Goal: Task Accomplishment & Management: Manage account settings

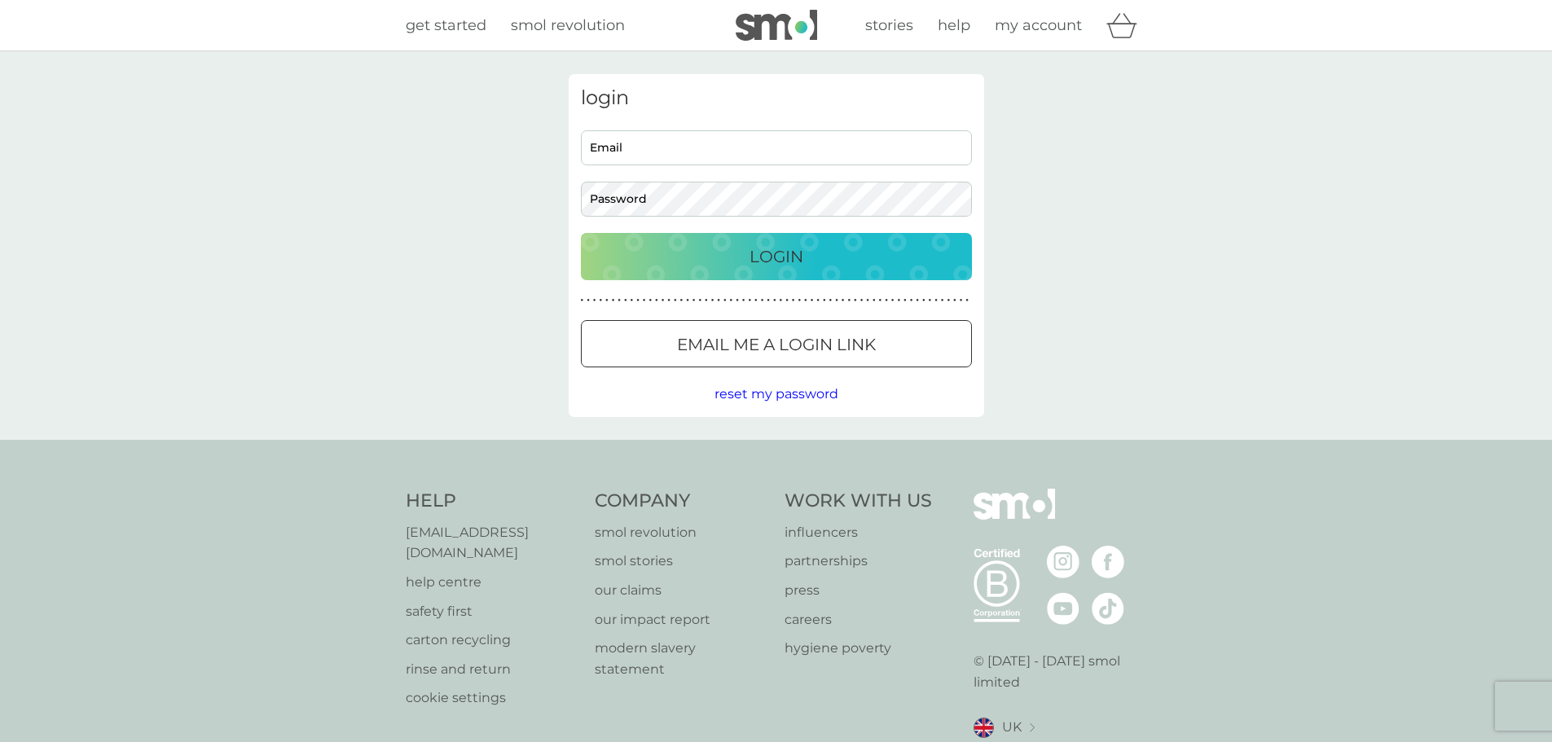
click at [670, 150] on input "Email" at bounding box center [776, 147] width 391 height 35
click at [723, 247] on div "Login" at bounding box center [776, 257] width 358 height 26
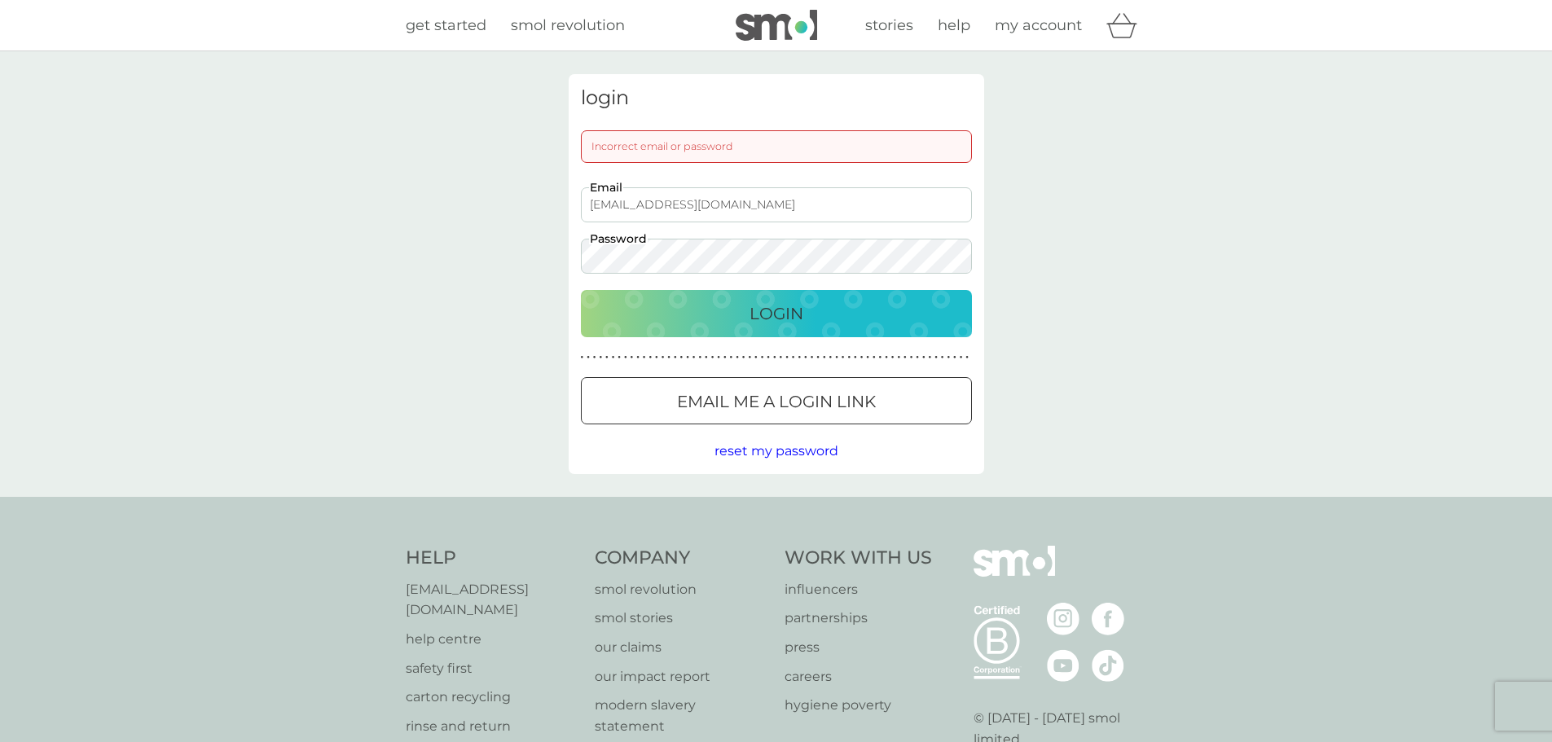
click at [733, 203] on input "domar.birkinshaw@googemail.com" at bounding box center [776, 204] width 391 height 35
type input "domar.birkinshaw@googlemail.com"
click at [791, 319] on p "Login" at bounding box center [776, 314] width 54 height 26
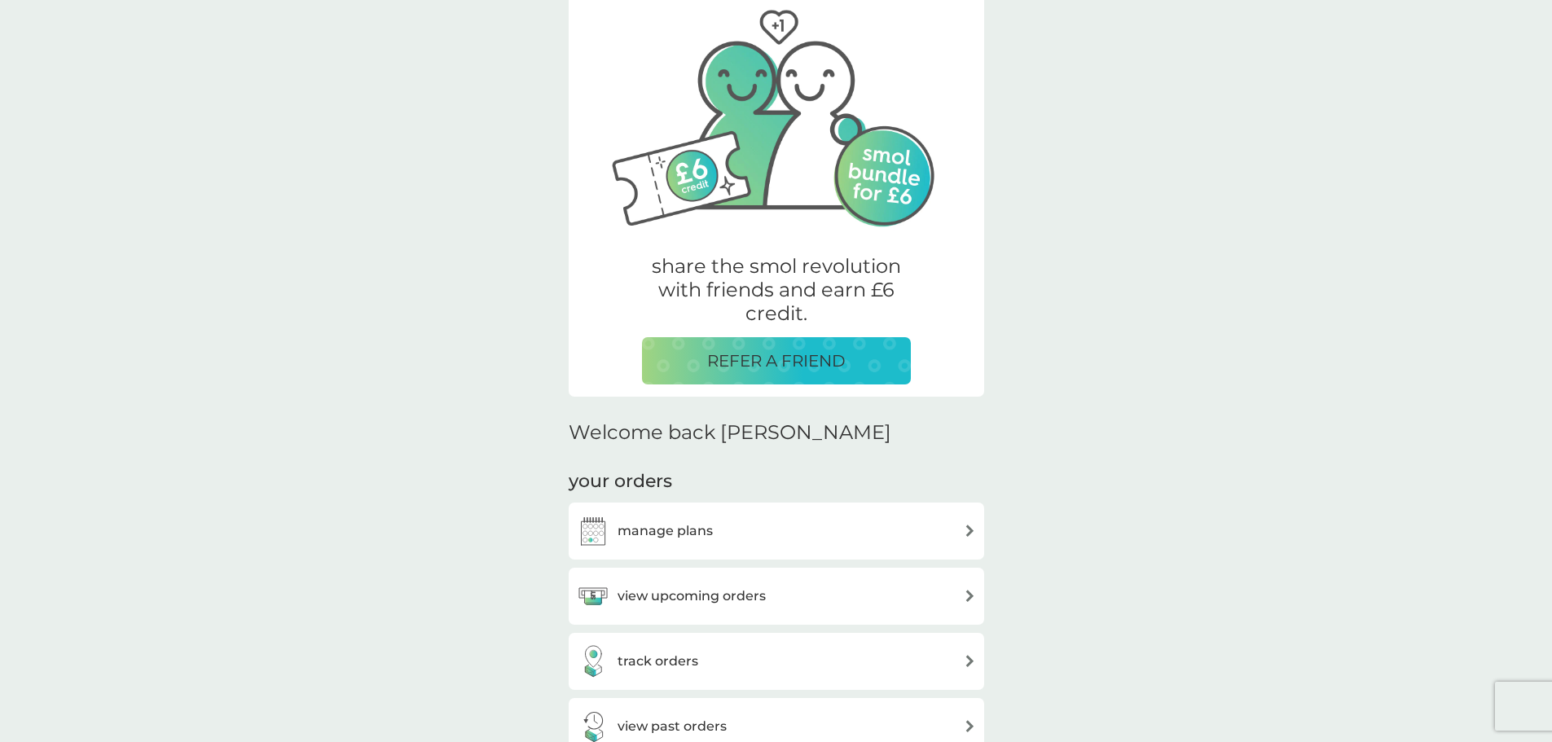
scroll to position [326, 0]
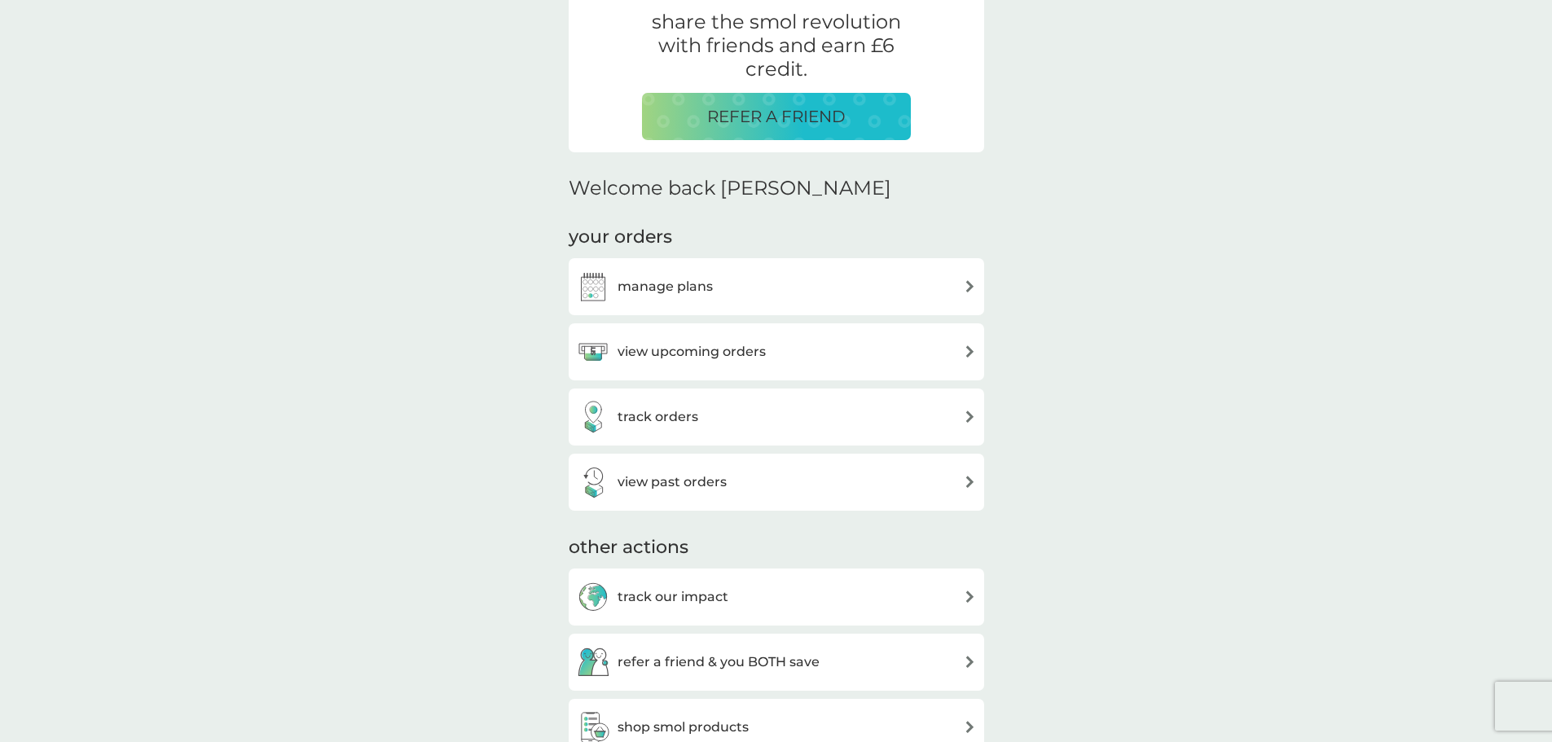
click at [645, 283] on h3 "manage plans" at bounding box center [665, 286] width 95 height 21
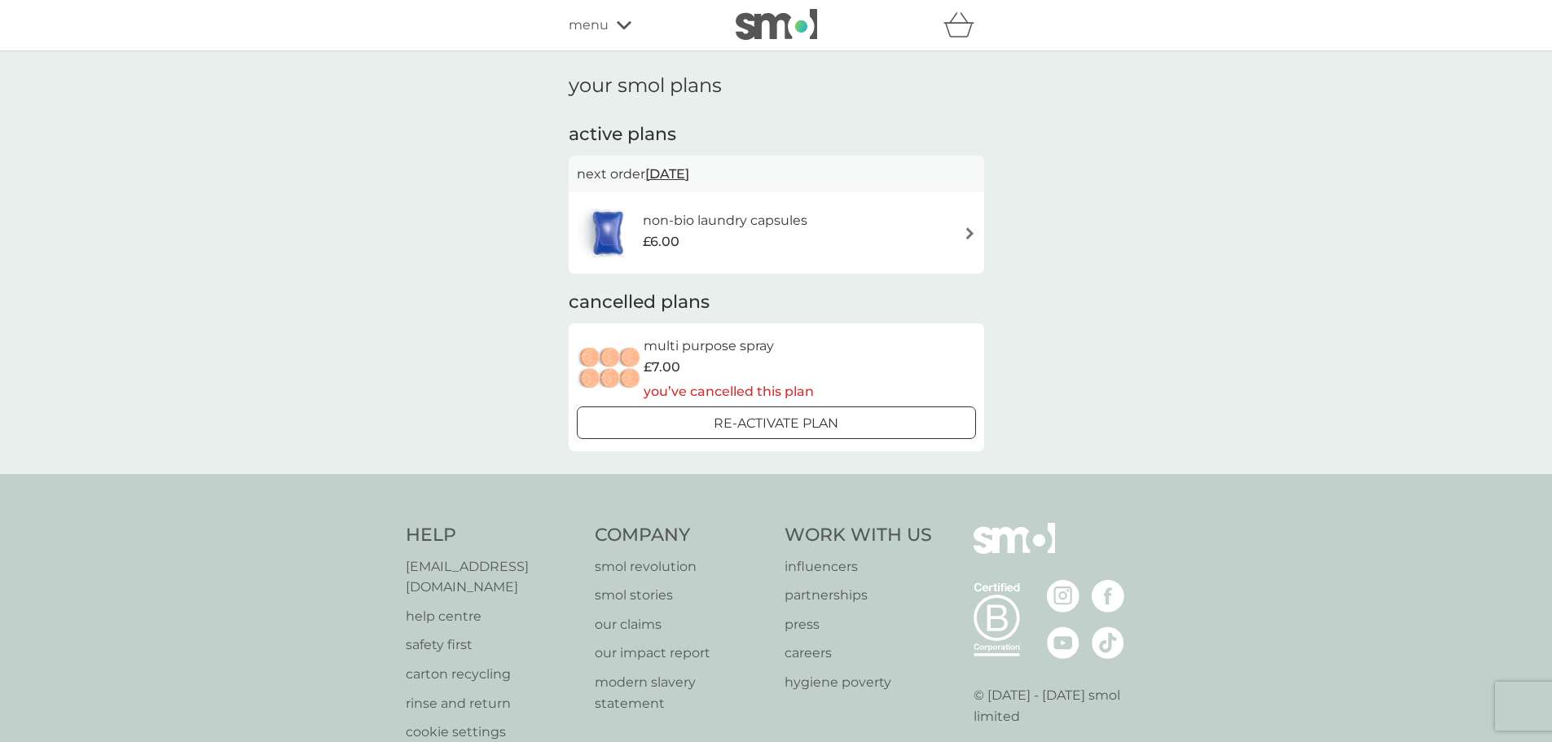
click at [973, 230] on img at bounding box center [970, 233] width 12 height 12
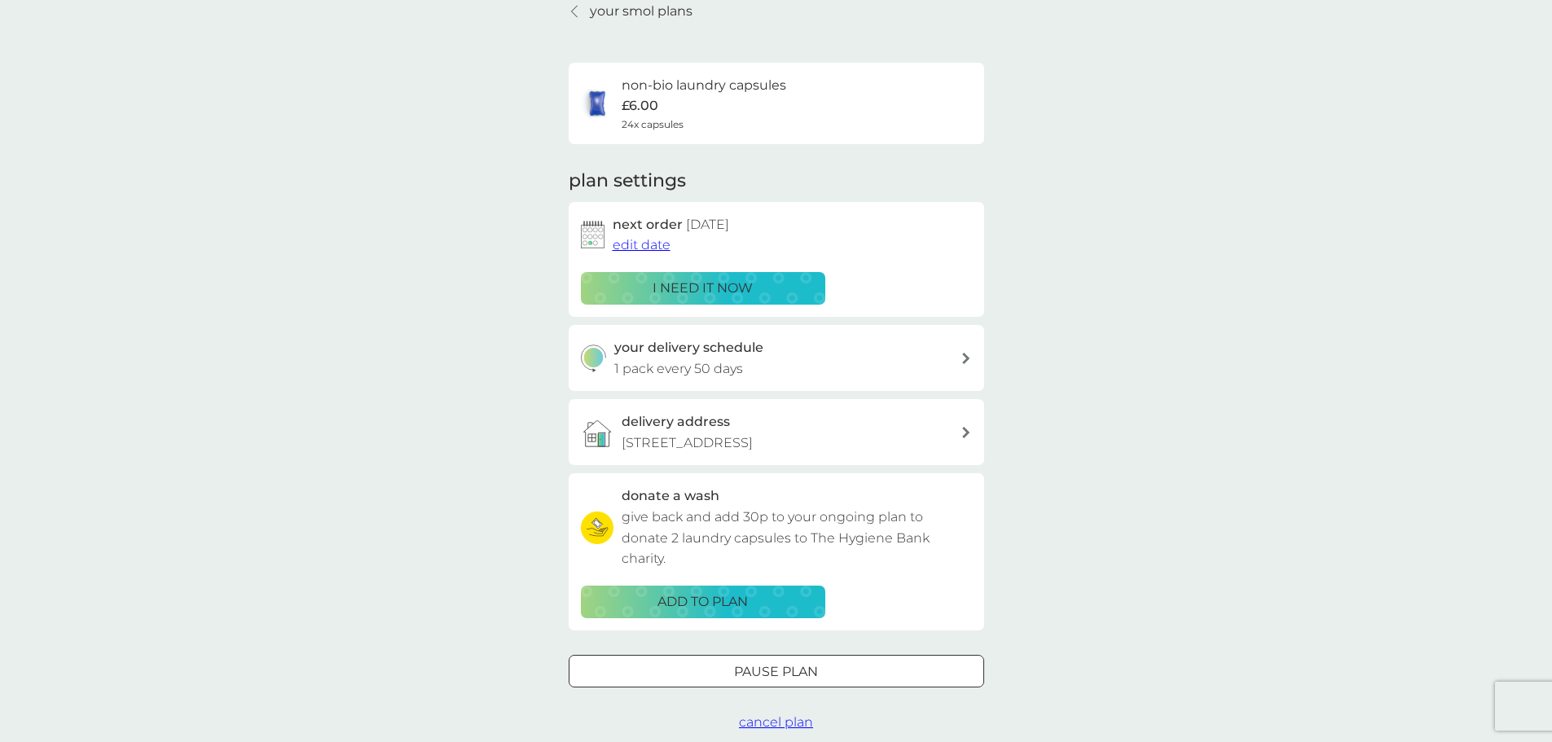
scroll to position [163, 0]
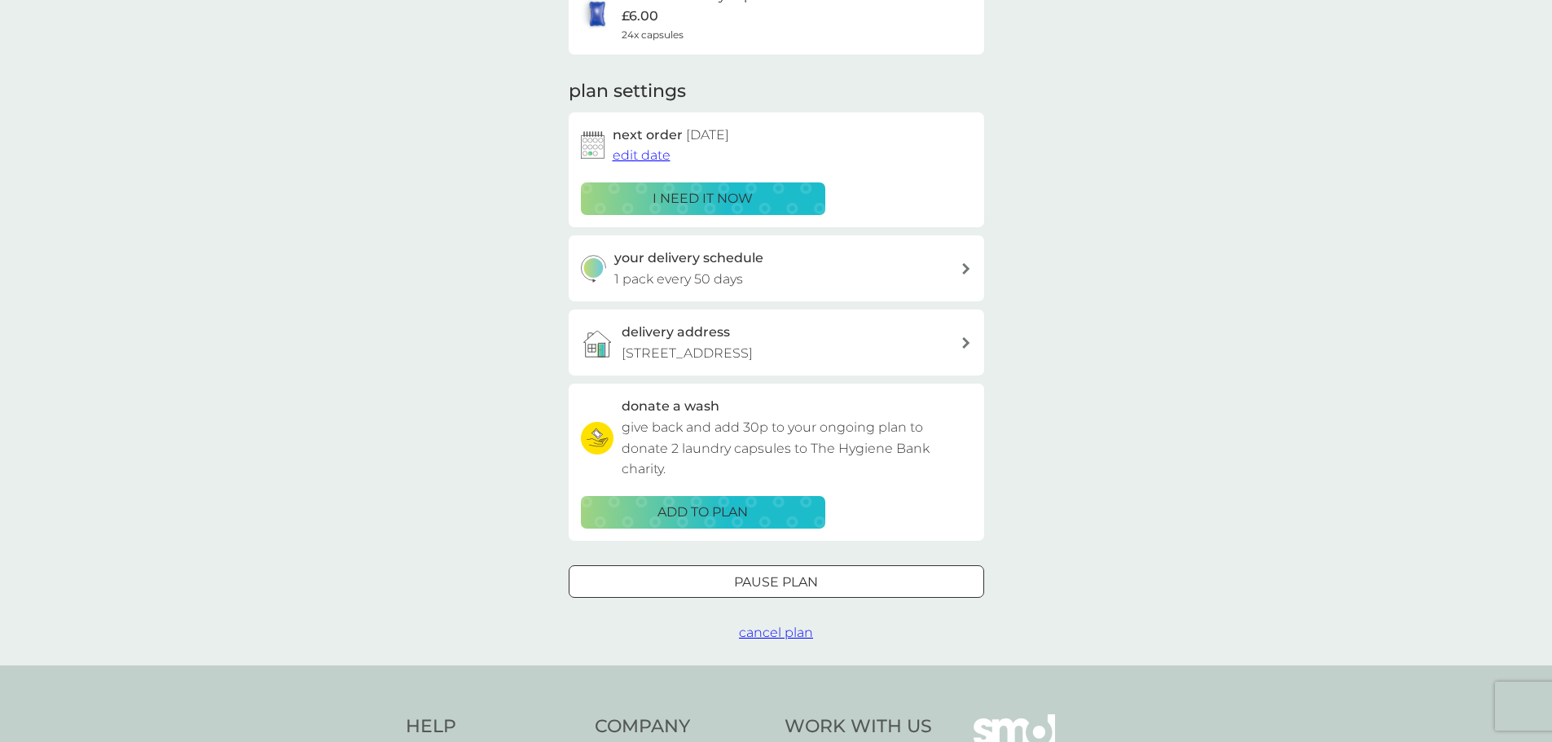
click at [789, 634] on span "cancel plan" at bounding box center [776, 632] width 74 height 15
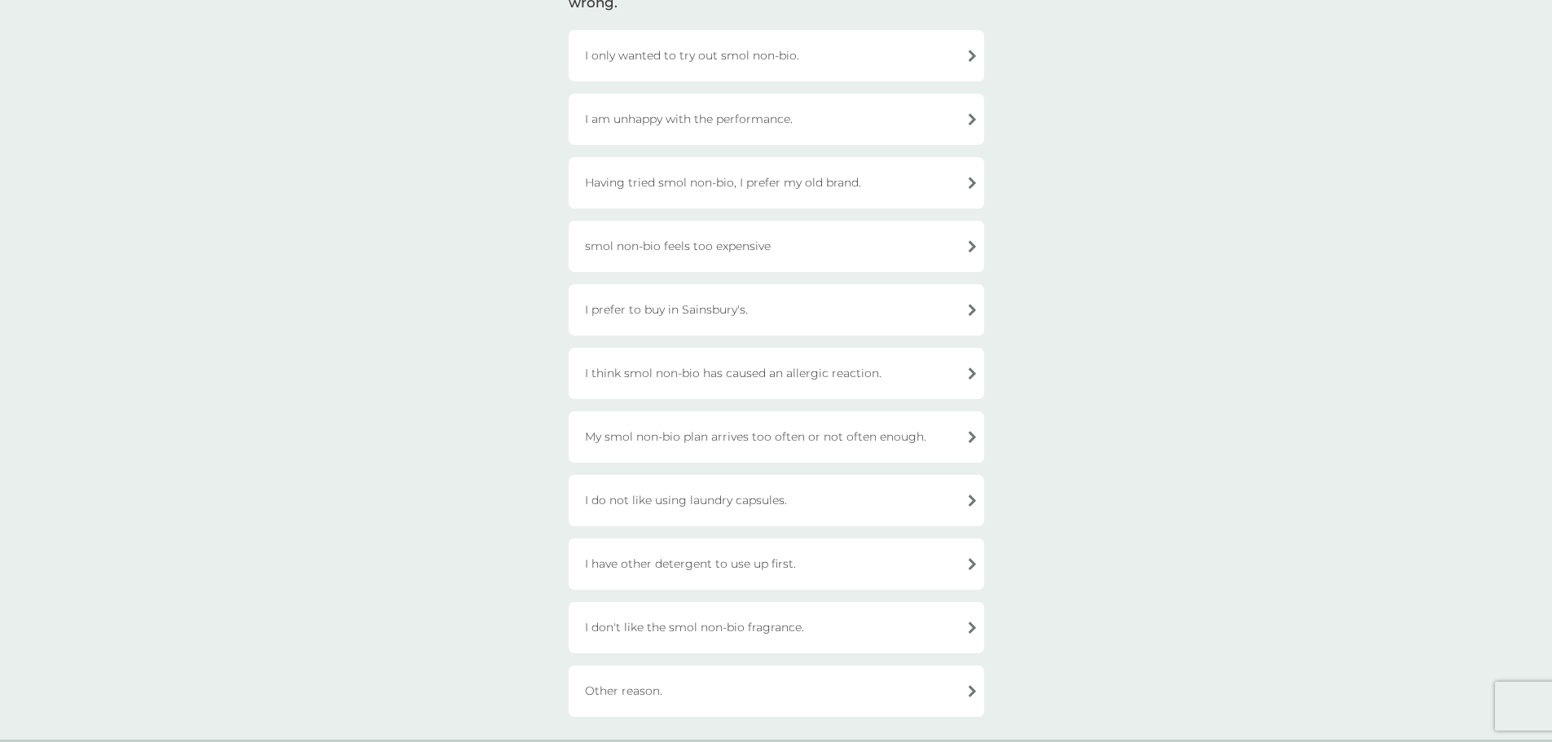
scroll to position [244, 0]
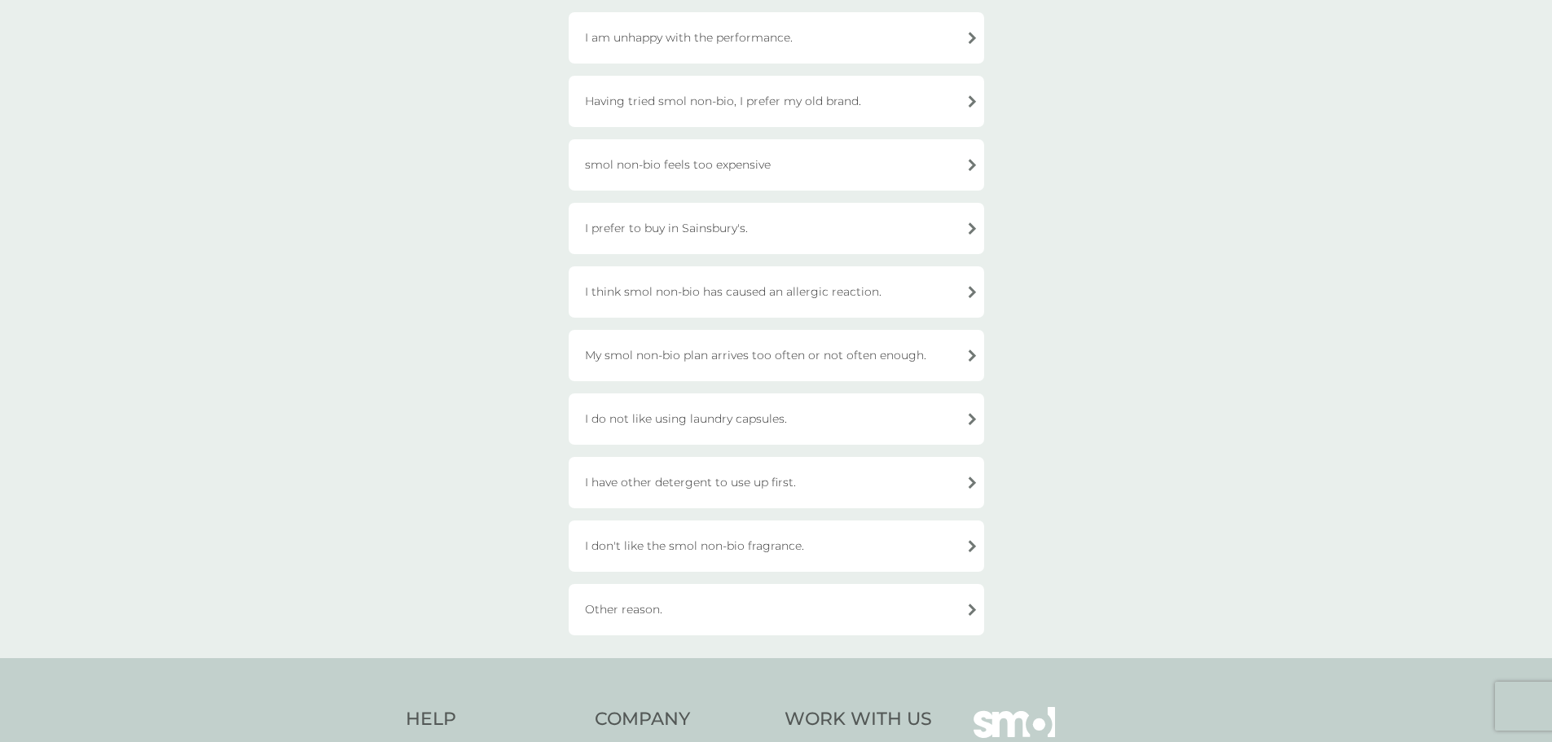
click at [778, 603] on div "Other reason." at bounding box center [776, 609] width 415 height 51
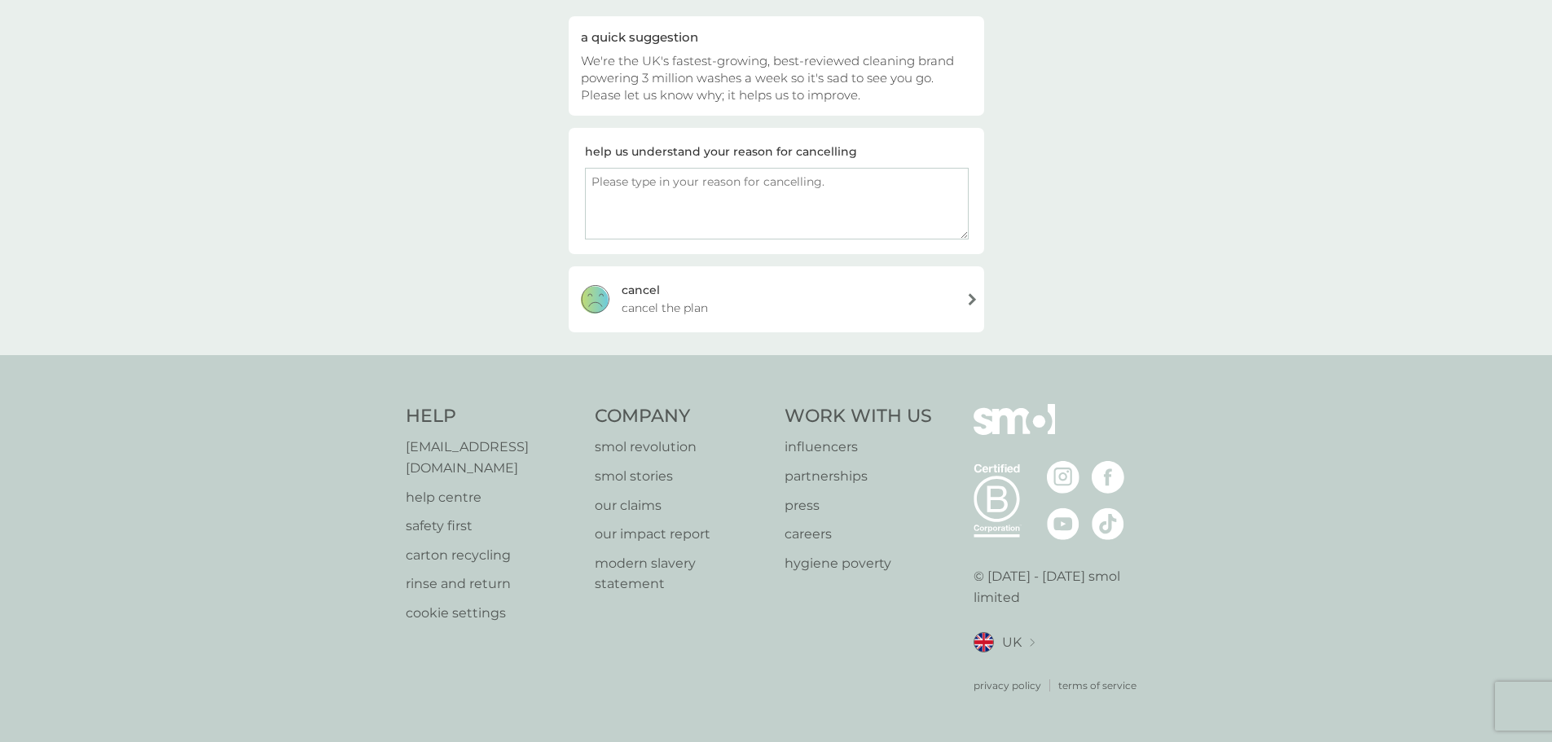
scroll to position [137, 0]
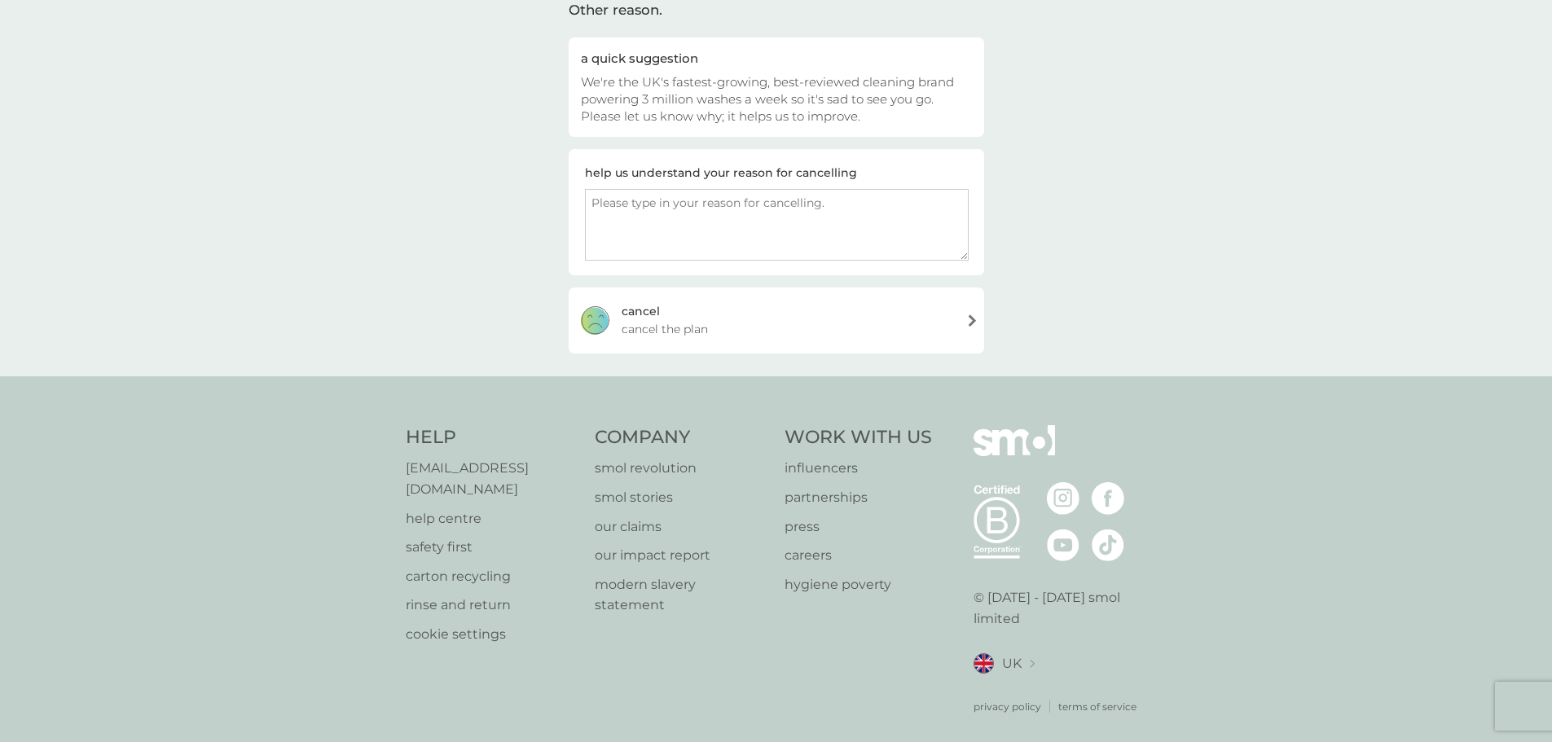
drag, startPoint x: 613, startPoint y: 209, endPoint x: 638, endPoint y: 209, distance: 24.4
click at [613, 209] on textarea at bounding box center [777, 225] width 384 height 72
type textarea "tbh - I've found a replacement that smells nicer."
click at [802, 331] on div "[PERSON_NAME] the plan" at bounding box center [776, 320] width 415 height 65
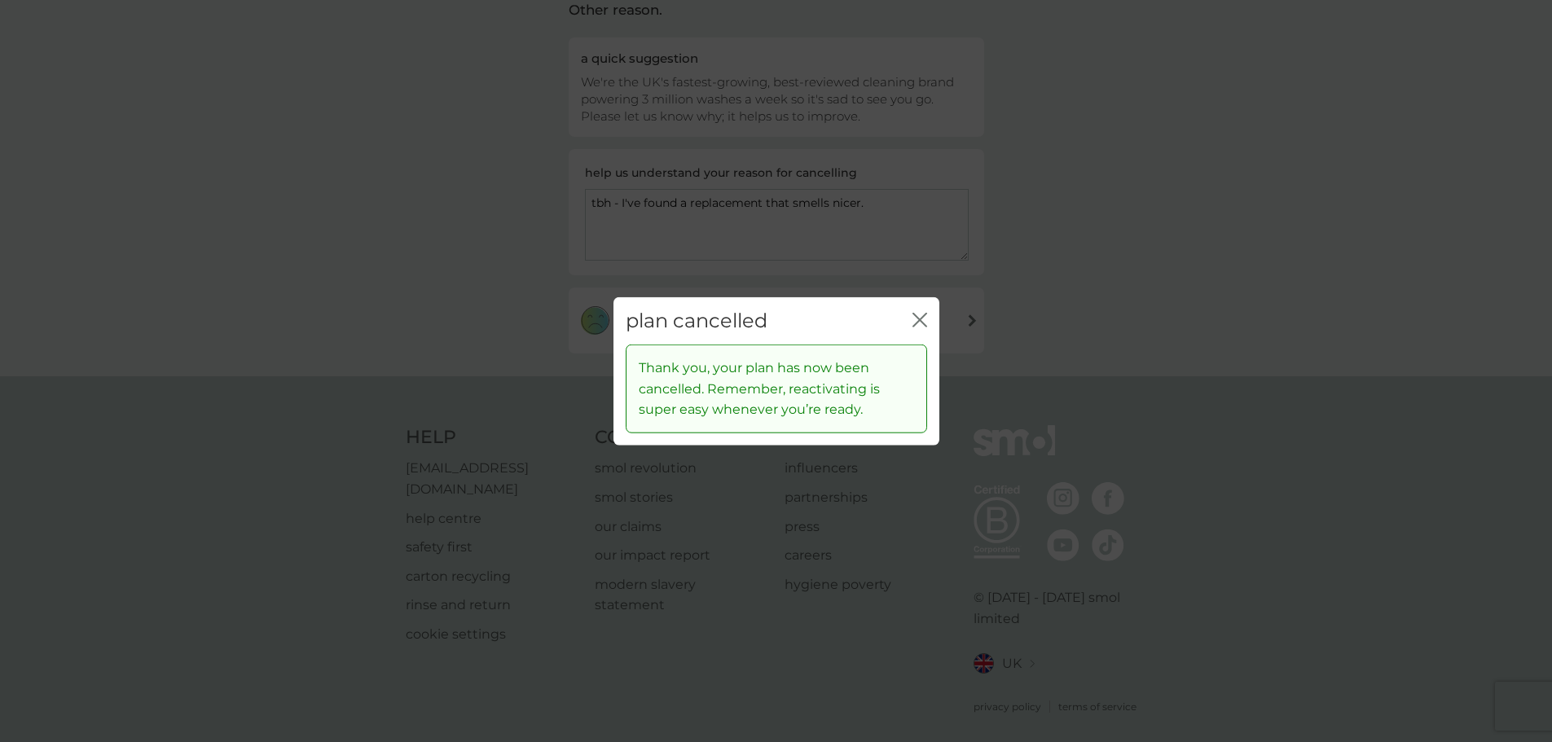
click at [922, 319] on icon "close" at bounding box center [919, 319] width 15 height 15
